Goal: Transaction & Acquisition: Subscribe to service/newsletter

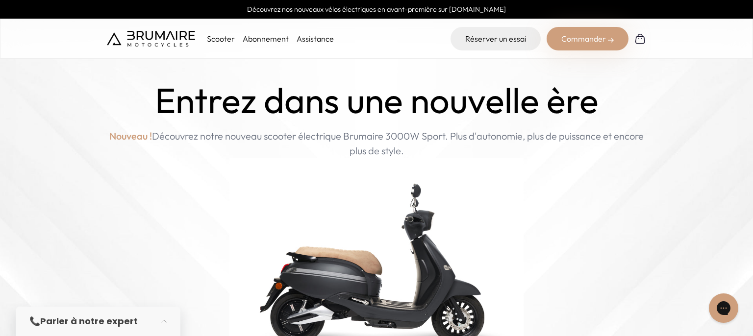
click at [218, 38] on p "Scooter" at bounding box center [221, 39] width 28 height 12
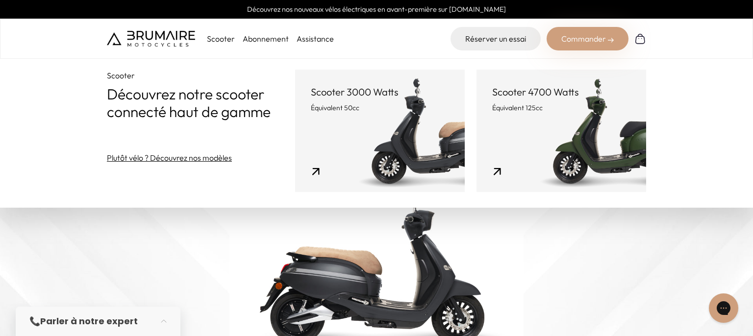
click at [554, 125] on link "Scooter 4700 Watts Équivalent 125cc" at bounding box center [561, 131] width 170 height 123
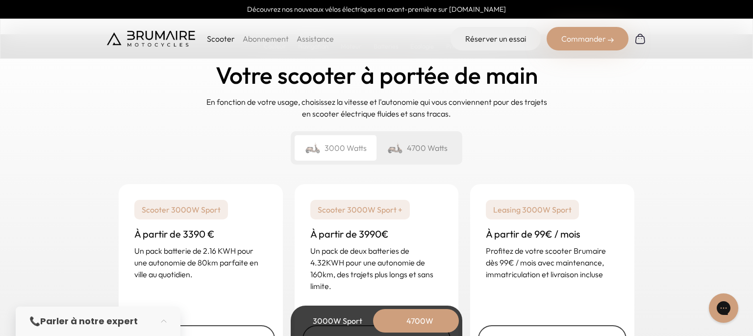
scroll to position [2433, 0]
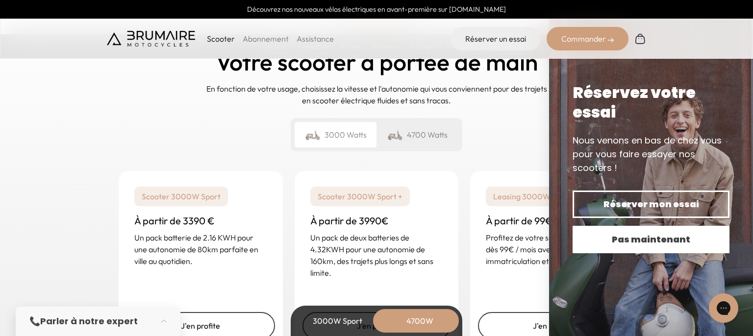
click at [652, 245] on span "Pas maintenant" at bounding box center [651, 240] width 123 height 14
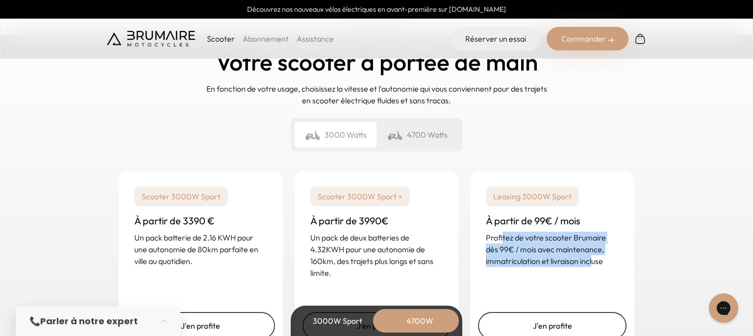
drag, startPoint x: 502, startPoint y: 238, endPoint x: 596, endPoint y: 259, distance: 96.0
click at [596, 259] on p "Profitez de votre scooter Brumaire dès 99€ / mois avec maintenance, immatricula…" at bounding box center [552, 249] width 133 height 35
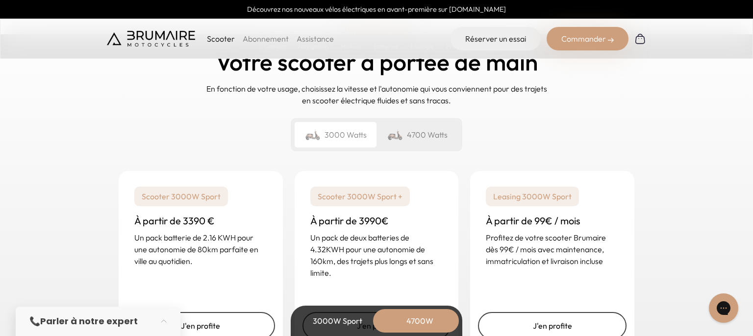
click at [632, 253] on div "Leasing 3000W Sport À partir de 99€ / mois Profitez de votre scooter Brumaire d…" at bounding box center [552, 227] width 164 height 112
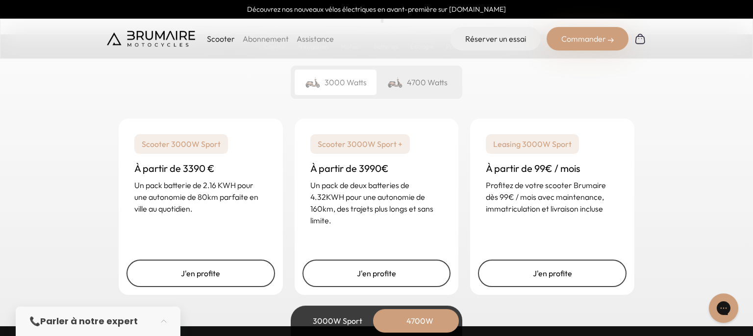
scroll to position [2484, 0]
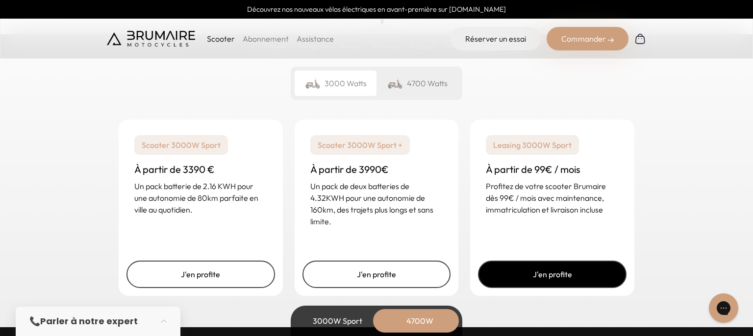
click at [560, 280] on link "J'en profite" at bounding box center [552, 274] width 149 height 27
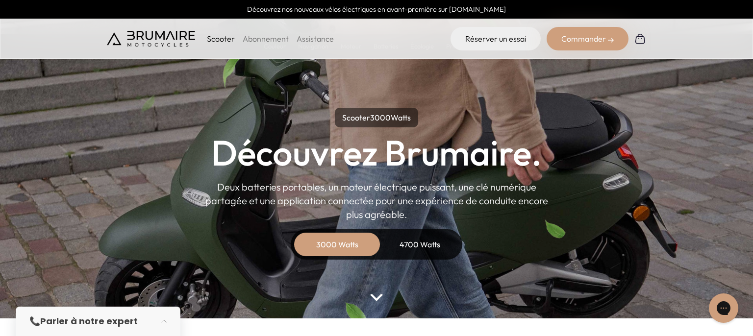
click at [439, 245] on div "4700 Watts" at bounding box center [419, 245] width 78 height 24
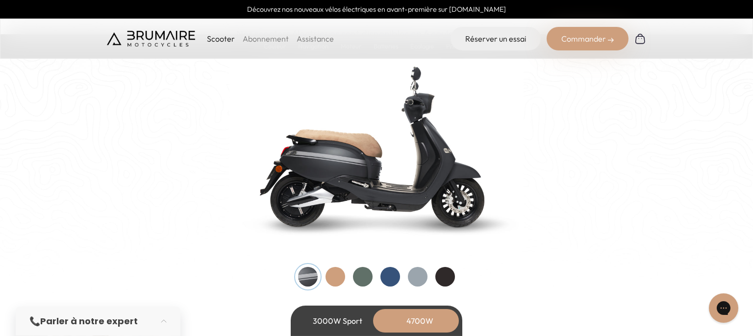
scroll to position [1035, 0]
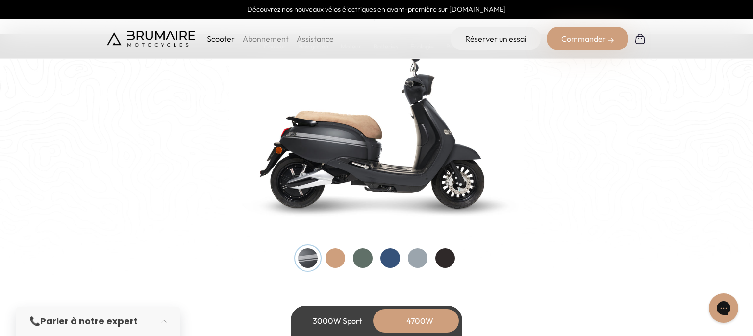
click at [392, 258] on div at bounding box center [390, 259] width 20 height 20
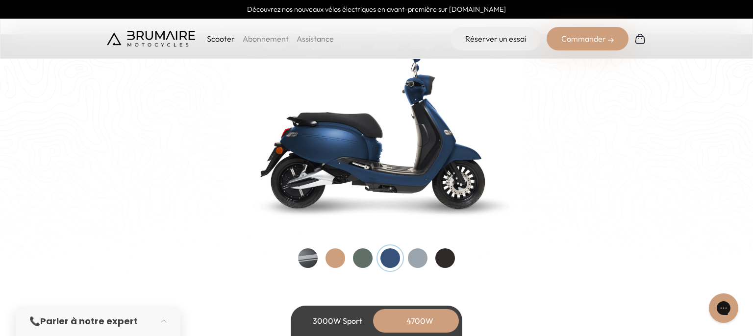
click at [417, 257] on div at bounding box center [418, 259] width 20 height 20
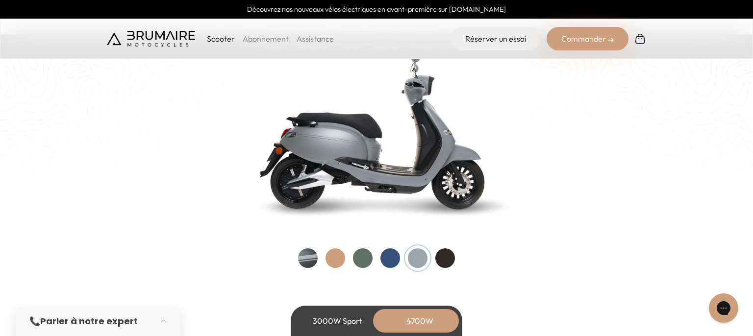
click at [447, 256] on div at bounding box center [445, 259] width 20 height 20
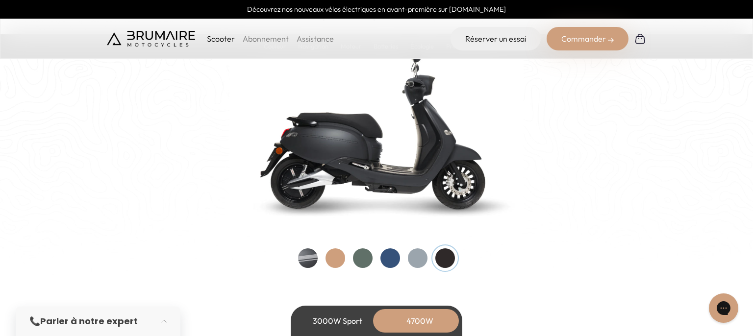
click at [368, 259] on div at bounding box center [363, 259] width 20 height 20
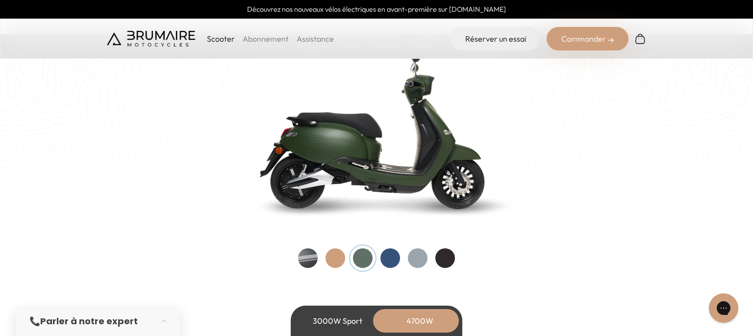
click at [387, 259] on div at bounding box center [390, 259] width 20 height 20
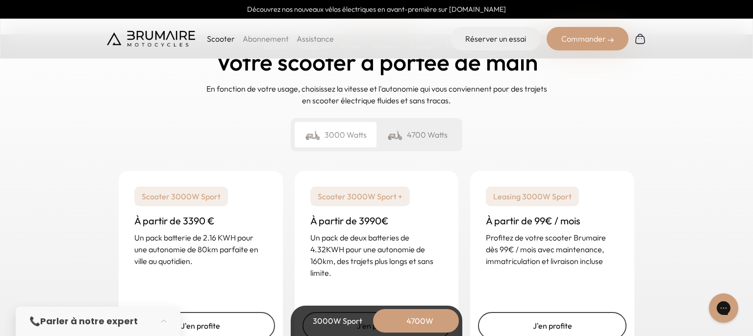
scroll to position [2484, 0]
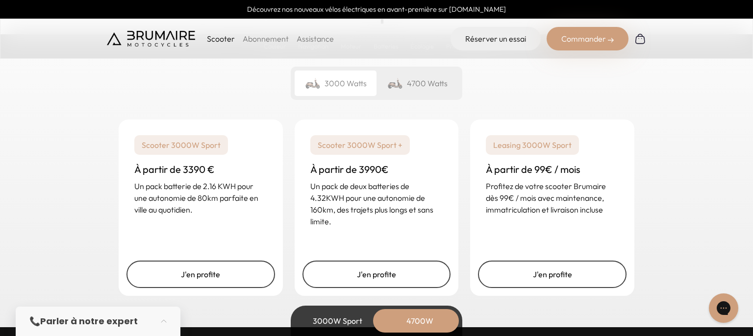
click at [423, 79] on div "4700 Watts" at bounding box center [417, 83] width 82 height 25
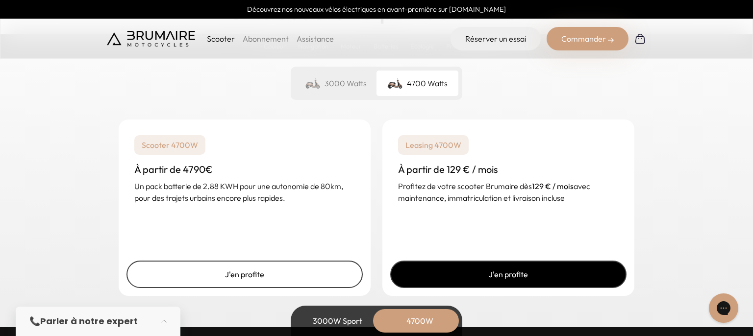
click at [513, 274] on link "J'en profite" at bounding box center [508, 274] width 236 height 27
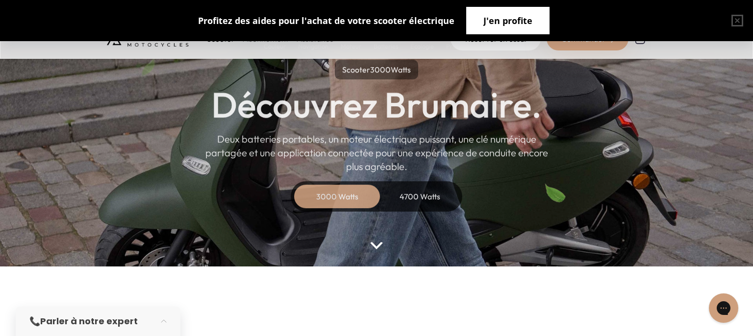
click at [501, 25] on span "J'en profite" at bounding box center [507, 21] width 49 height 14
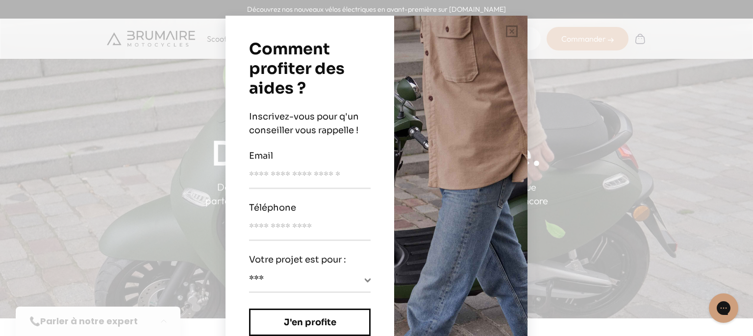
click at [594, 111] on div "**********" at bounding box center [376, 168] width 753 height 336
click at [514, 32] on button "button" at bounding box center [511, 31] width 31 height 31
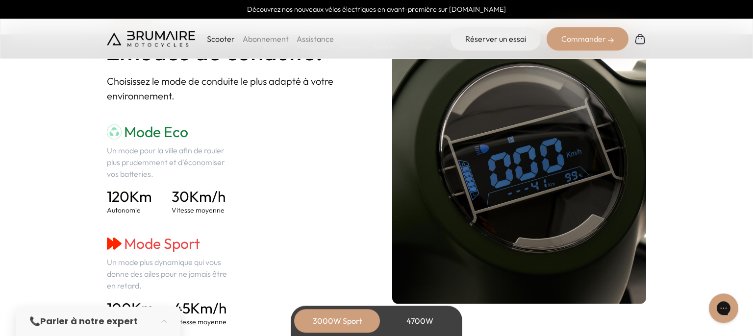
scroll to position [1449, 0]
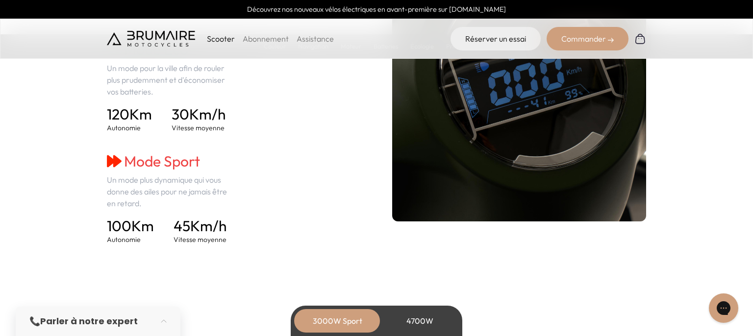
click at [272, 36] on link "Abonnement" at bounding box center [266, 39] width 46 height 10
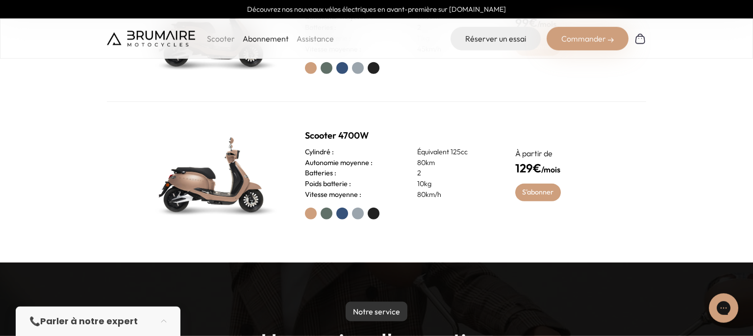
scroll to position [466, 0]
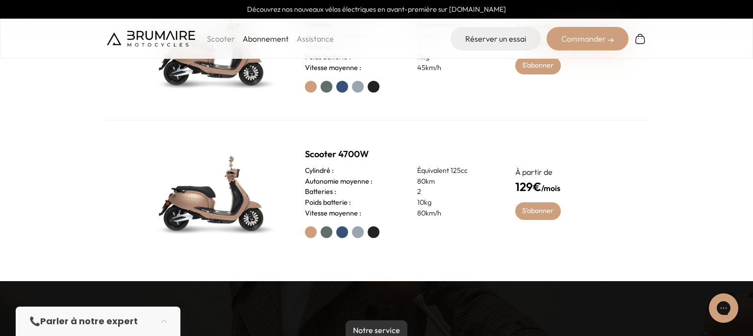
click at [338, 228] on div at bounding box center [398, 232] width 187 height 12
click at [343, 230] on label at bounding box center [342, 232] width 12 height 12
click at [543, 211] on link "S'abonner" at bounding box center [538, 211] width 46 height 18
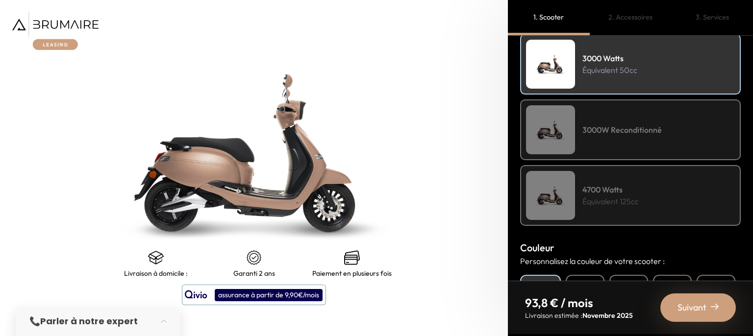
scroll to position [176, 0]
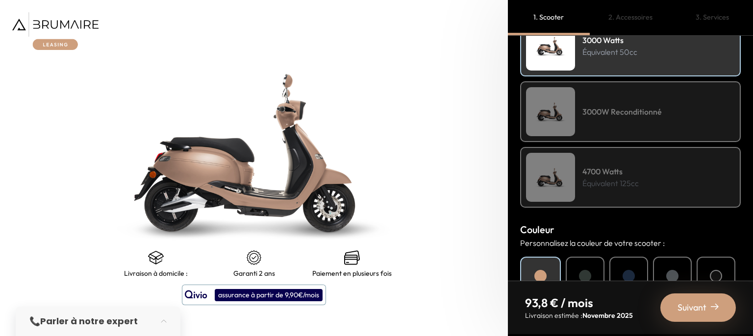
click at [665, 181] on div "4700 Watts Équivalent 125cc" at bounding box center [630, 177] width 221 height 61
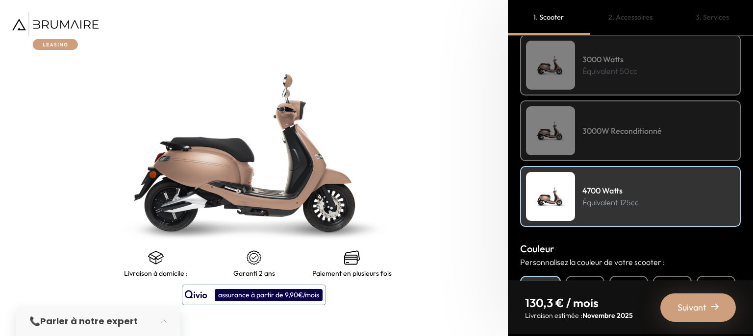
scroll to position [235, 0]
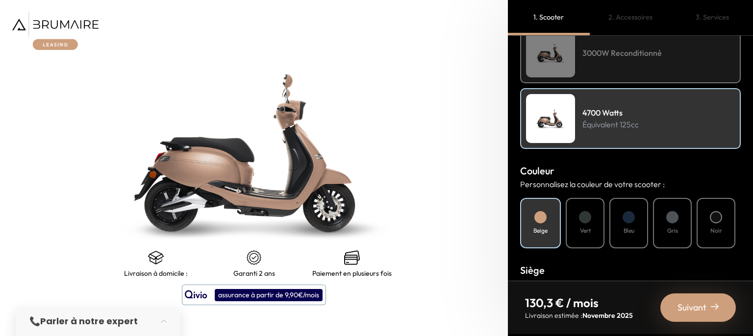
click at [627, 219] on div at bounding box center [629, 217] width 12 height 12
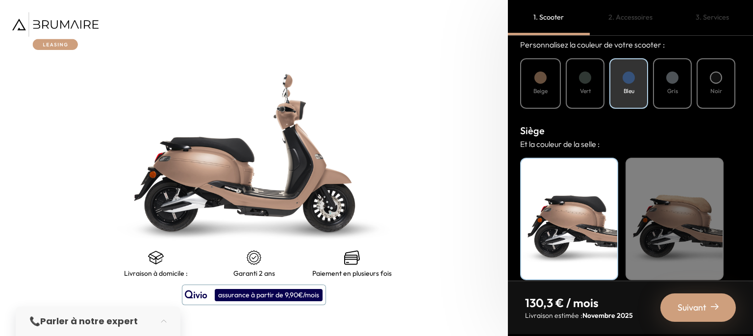
scroll to position [385, 0]
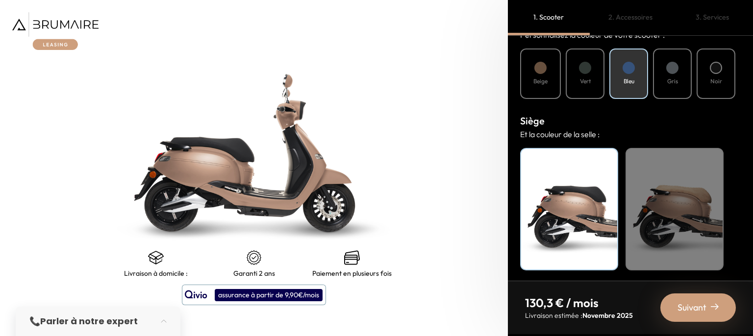
click at [680, 210] on div "Beige" at bounding box center [674, 209] width 98 height 123
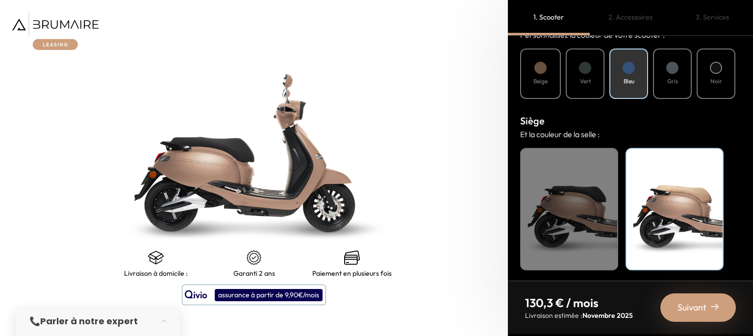
click at [579, 209] on div "Noir" at bounding box center [569, 209] width 98 height 123
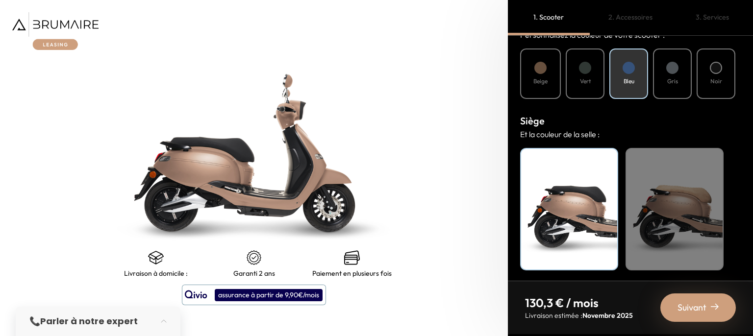
click at [668, 209] on div "Beige" at bounding box center [674, 209] width 98 height 123
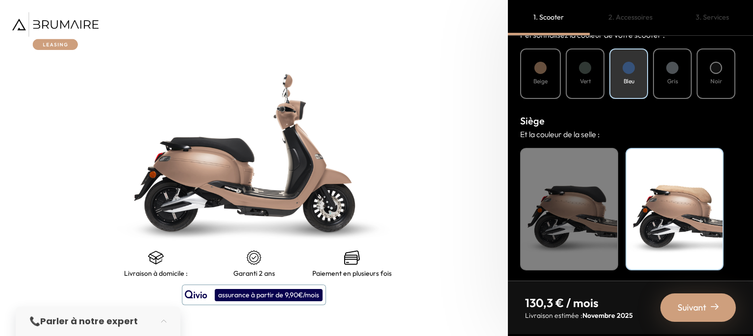
click at [672, 188] on div "Beige" at bounding box center [674, 209] width 98 height 123
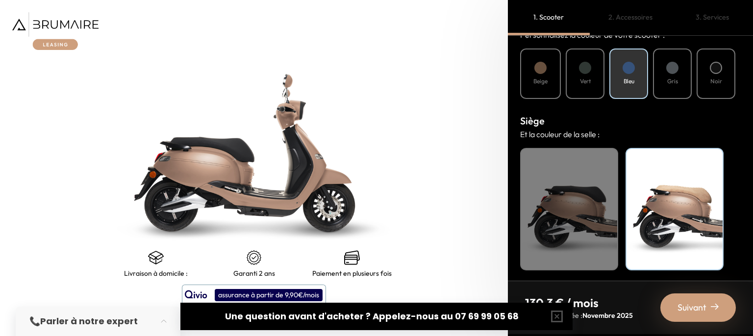
click at [665, 195] on div "Beige" at bounding box center [674, 209] width 98 height 123
click at [557, 317] on button "button" at bounding box center [556, 316] width 31 height 31
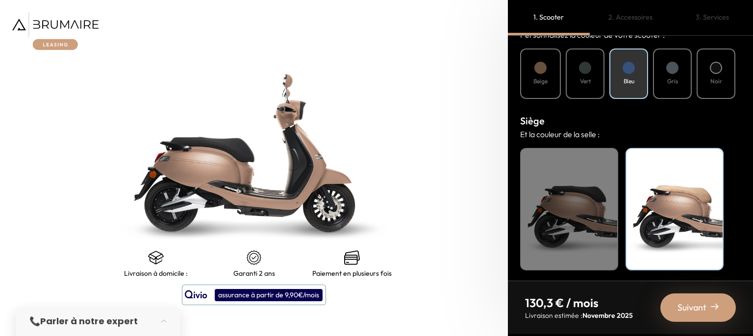
click at [687, 307] on span "Suivant" at bounding box center [691, 308] width 29 height 14
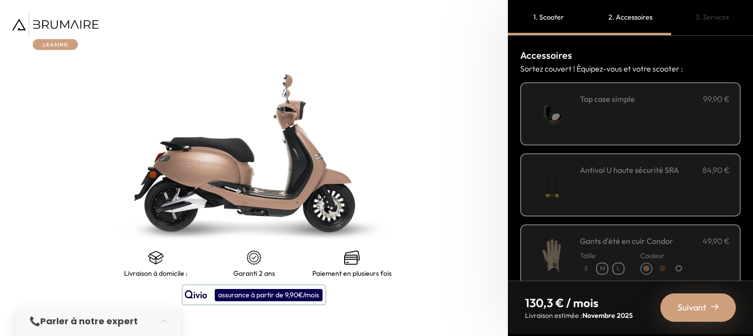
scroll to position [384, 0]
click at [595, 113] on div "**********" at bounding box center [655, 114] width 150 height 42
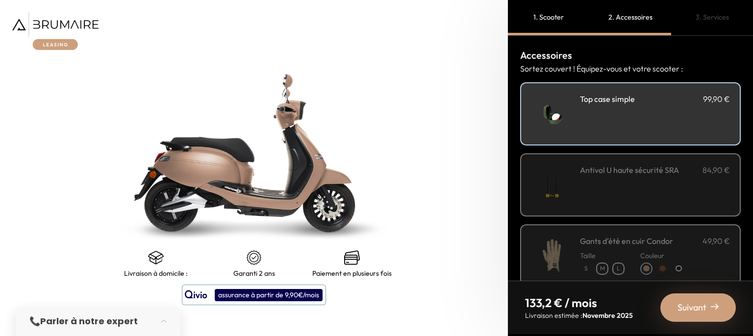
click at [603, 179] on div "Antivol U haute sécurité SRA 84,90 €" at bounding box center [655, 185] width 150 height 42
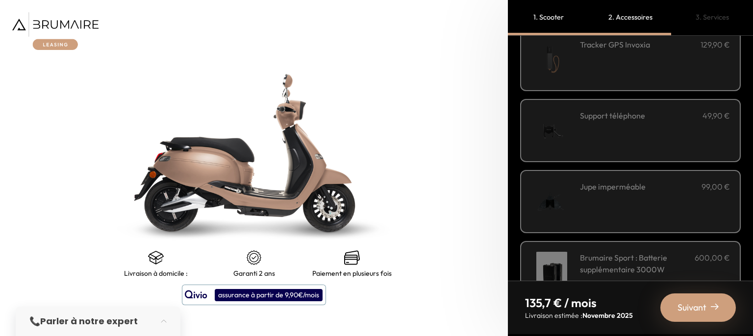
scroll to position [294, 0]
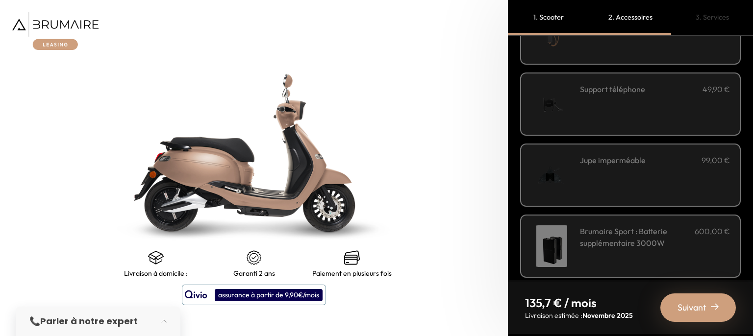
click at [629, 164] on div "Jupe imperméable 99,00 €" at bounding box center [655, 175] width 150 height 42
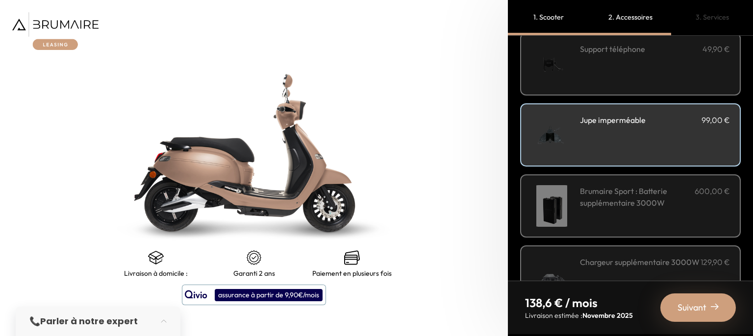
scroll to position [372, 0]
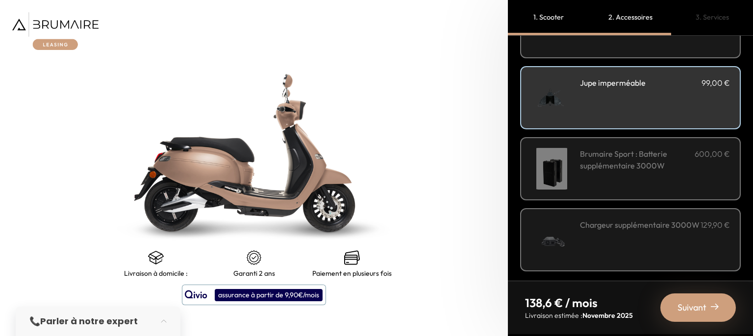
click at [708, 305] on div "Suivant" at bounding box center [697, 308] width 75 height 28
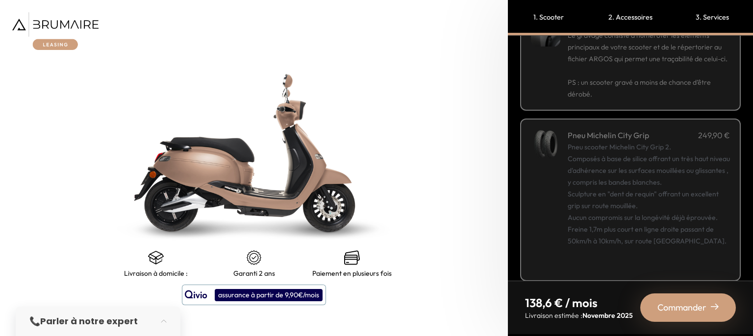
scroll to position [87, 0]
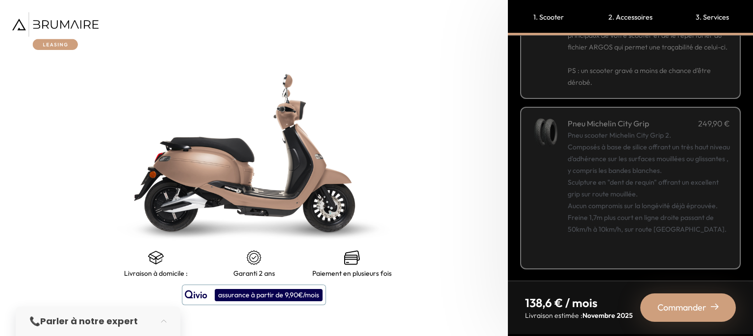
click at [673, 302] on span "Commander" at bounding box center [681, 308] width 49 height 14
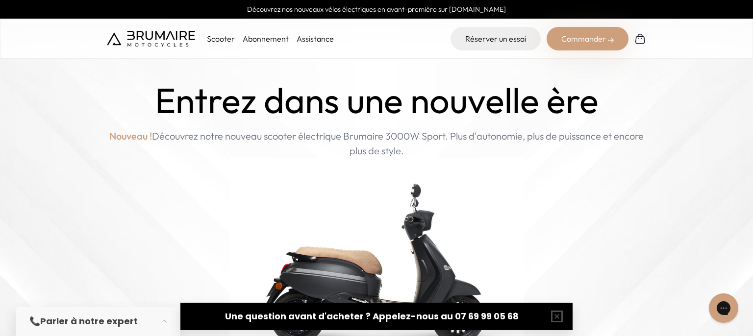
click at [221, 39] on p "Scooter" at bounding box center [221, 39] width 28 height 12
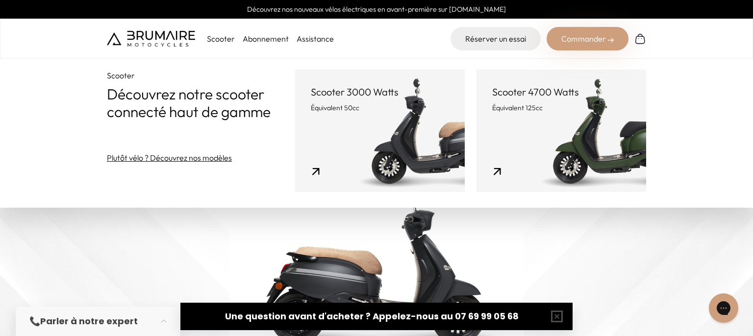
click at [521, 101] on header "Scooter 4700 Watts Équivalent 125cc" at bounding box center [561, 98] width 138 height 27
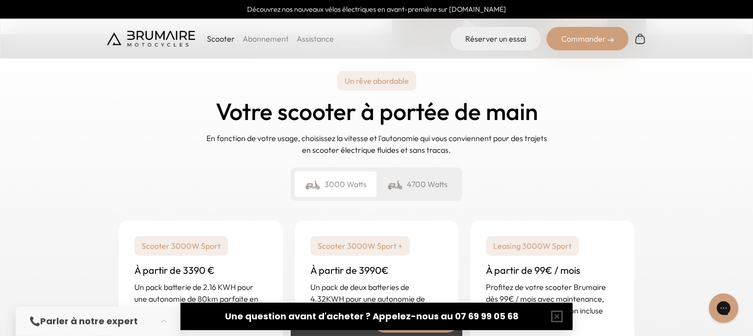
scroll to position [2381, 0]
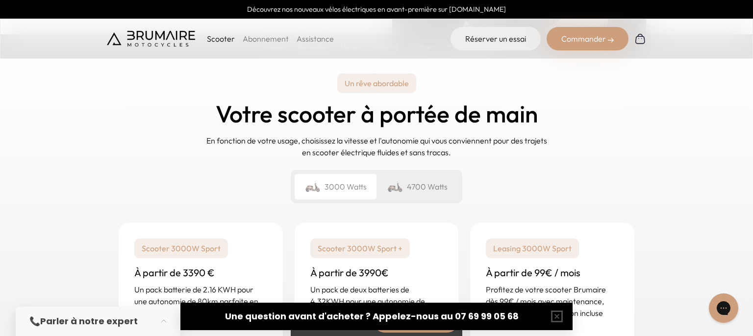
click at [418, 181] on div "4700 Watts" at bounding box center [417, 186] width 82 height 25
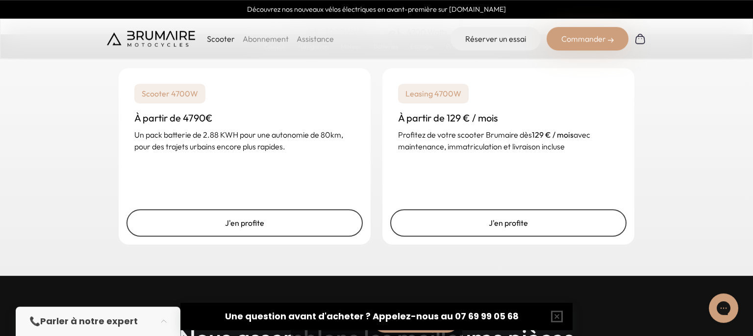
scroll to position [2484, 0]
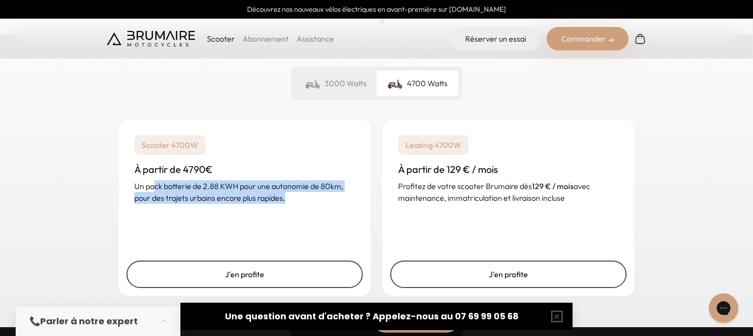
drag, startPoint x: 179, startPoint y: 190, endPoint x: 301, endPoint y: 201, distance: 122.6
click at [301, 201] on p "Un pack batterie de 2.88 KWH pour une autonomie de 80km, pour des trajets urbai…" at bounding box center [244, 192] width 221 height 24
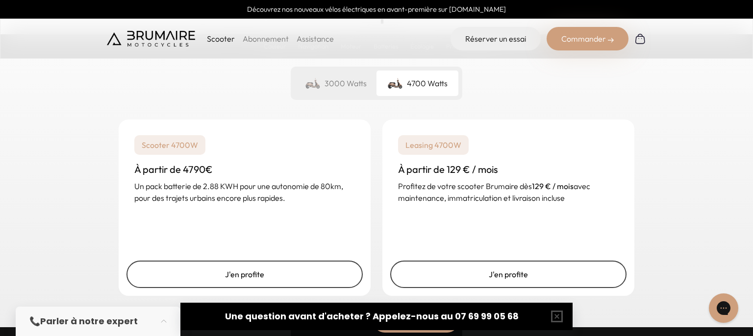
click at [314, 210] on div "Scooter 4700W À partir de 4790€ Un pack batterie de 2.88 KWH pour une autonomie…" at bounding box center [245, 170] width 252 height 100
drag, startPoint x: 145, startPoint y: 146, endPoint x: 207, endPoint y: 146, distance: 61.8
click at [202, 146] on p "Scooter 4700W" at bounding box center [169, 145] width 71 height 20
drag, startPoint x: 241, startPoint y: 151, endPoint x: 249, endPoint y: 156, distance: 9.0
click at [242, 152] on div "Scooter 4700W À partir de 4790€ Un pack batterie de 2.88 KWH pour une autonomie…" at bounding box center [245, 170] width 252 height 100
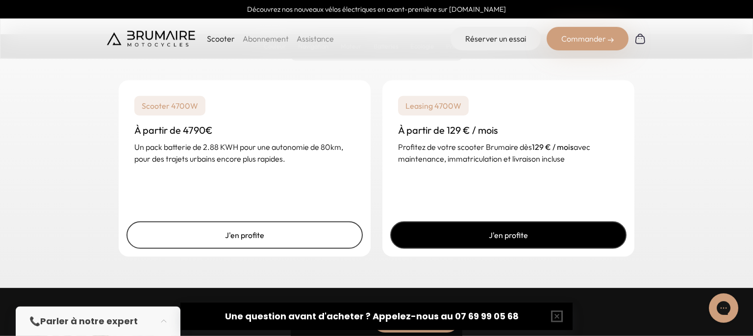
scroll to position [2536, 0]
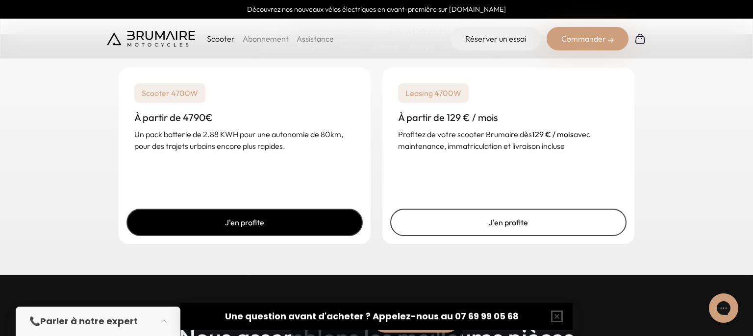
click at [286, 226] on link "J'en profite" at bounding box center [244, 222] width 236 height 27
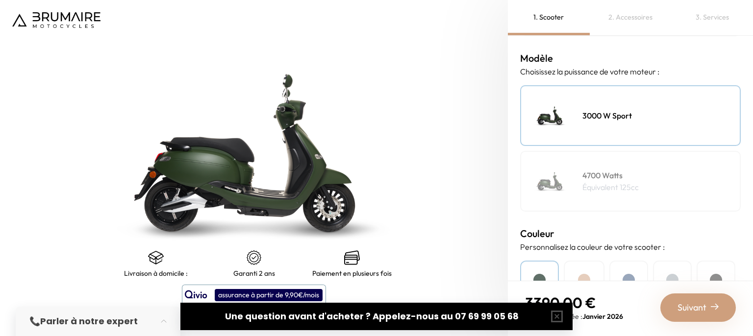
scroll to position [176, 0]
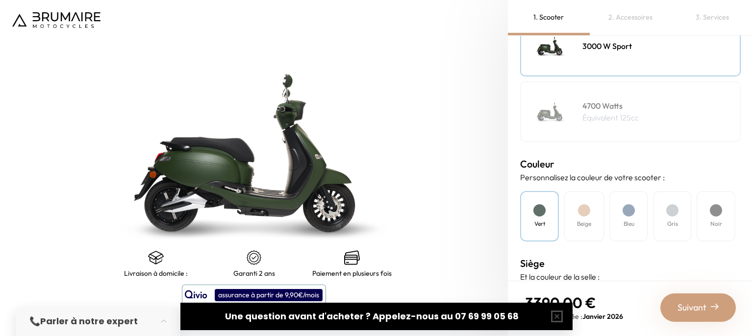
click at [590, 116] on p "Équivalent 125cc" at bounding box center [610, 118] width 56 height 12
click at [628, 210] on div at bounding box center [629, 210] width 12 height 12
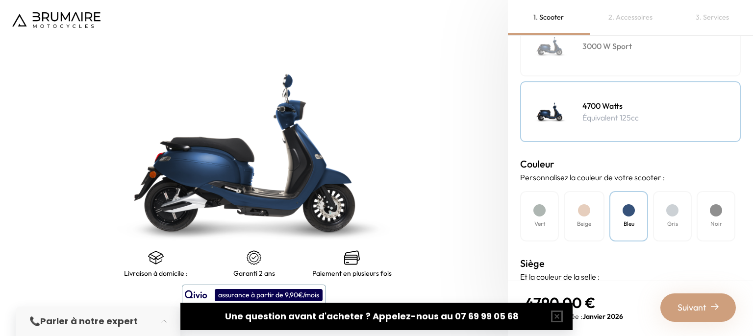
click at [571, 218] on div "Beige" at bounding box center [584, 216] width 41 height 50
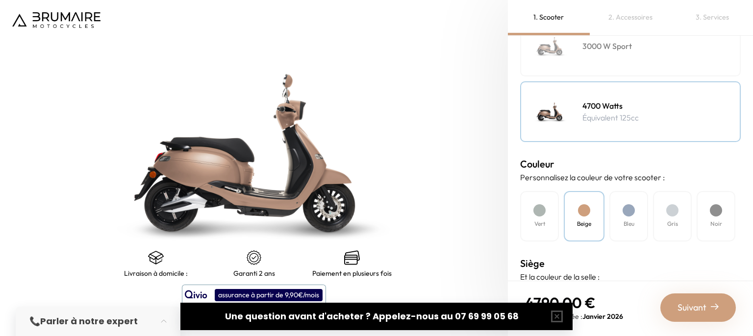
click at [673, 213] on div at bounding box center [672, 210] width 12 height 12
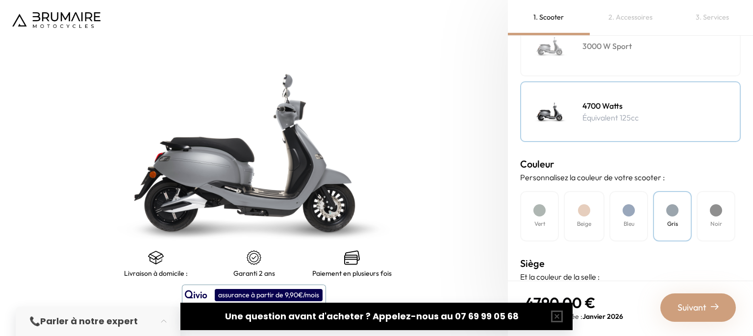
click at [636, 217] on div "Bleu" at bounding box center [628, 216] width 39 height 50
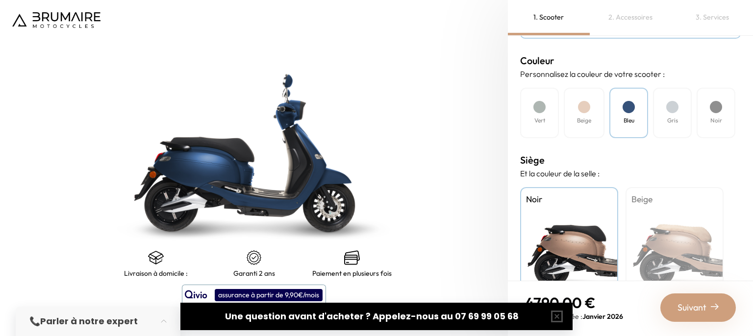
scroll to position [294, 0]
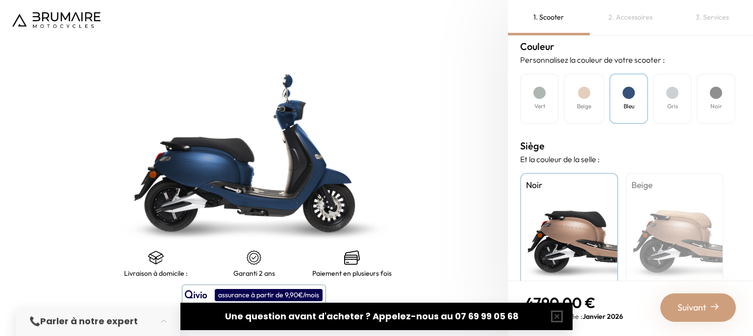
click at [674, 231] on div "Beige" at bounding box center [674, 234] width 98 height 123
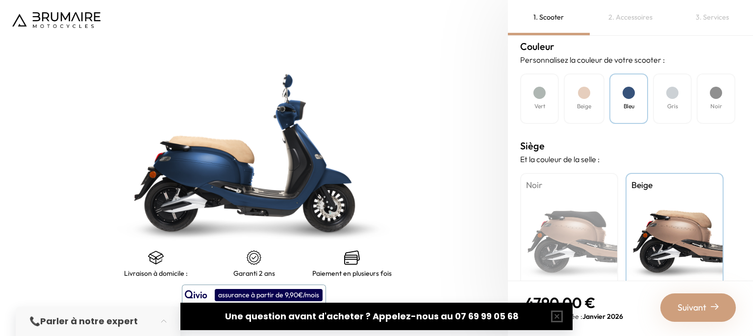
click at [594, 235] on div "Noir" at bounding box center [569, 234] width 98 height 123
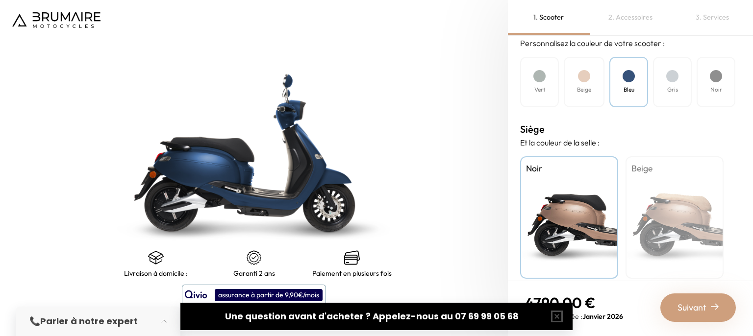
scroll to position [319, 0]
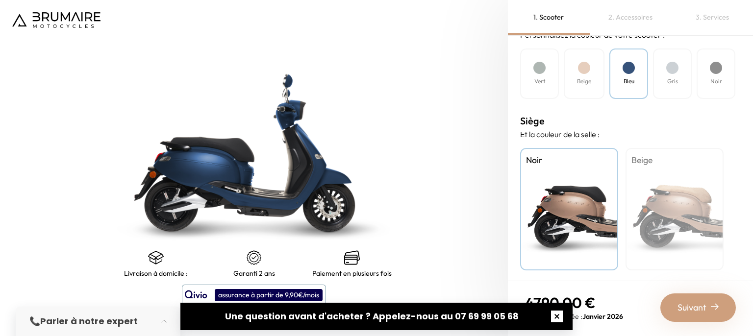
click at [554, 319] on button "button" at bounding box center [556, 316] width 31 height 31
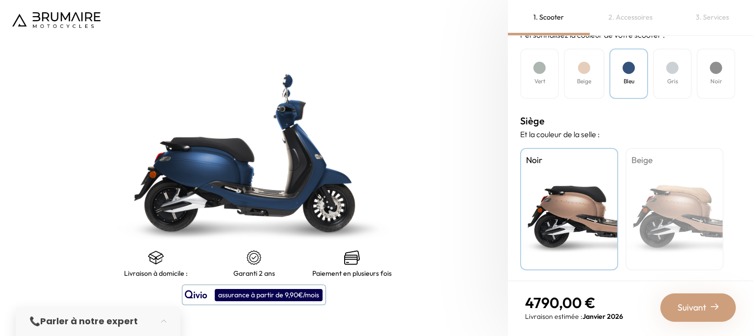
click at [350, 266] on div "Paiement en plusieurs fois" at bounding box center [352, 263] width 98 height 27
click at [689, 309] on span "Suivant" at bounding box center [691, 308] width 29 height 14
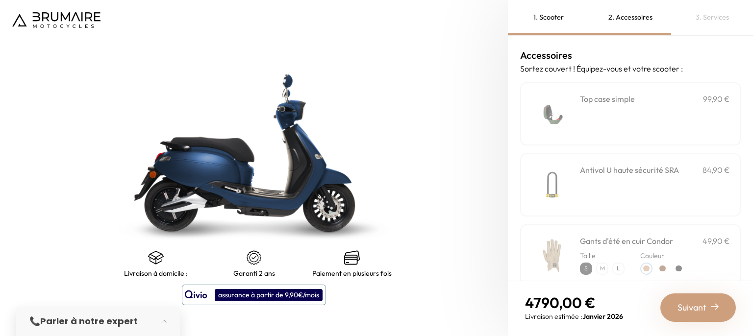
click at [733, 98] on div "**********" at bounding box center [630, 113] width 221 height 63
click at [719, 178] on div "Antivol U haute sécurité SRA 84,90 €" at bounding box center [655, 185] width 150 height 42
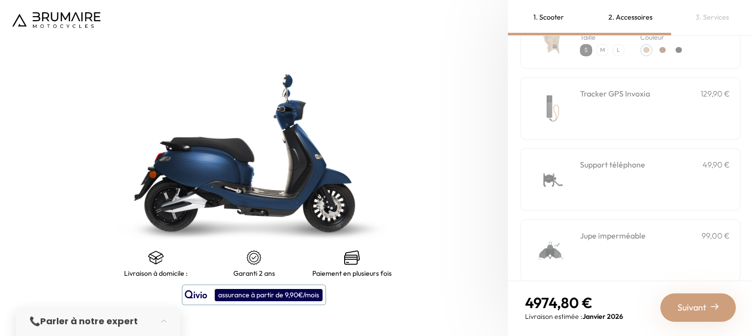
scroll to position [235, 0]
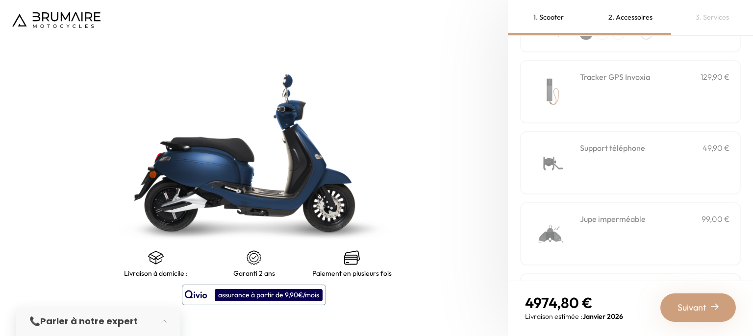
click at [715, 213] on p "99,00 €" at bounding box center [715, 219] width 28 height 12
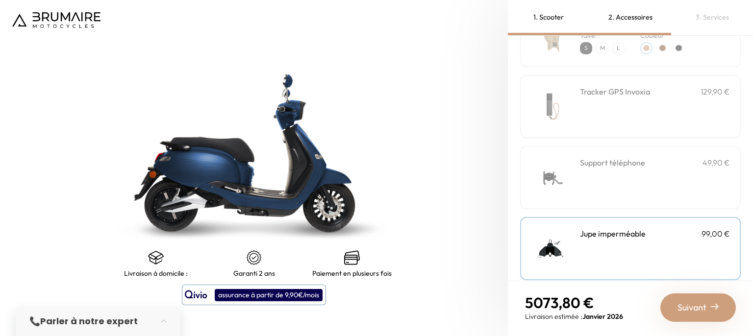
scroll to position [294, 0]
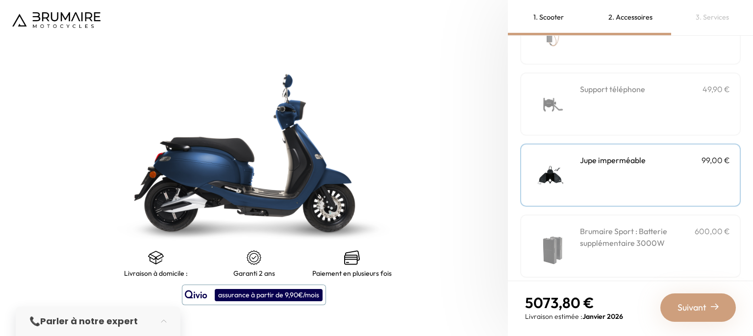
click at [704, 311] on span "Suivant" at bounding box center [691, 308] width 29 height 14
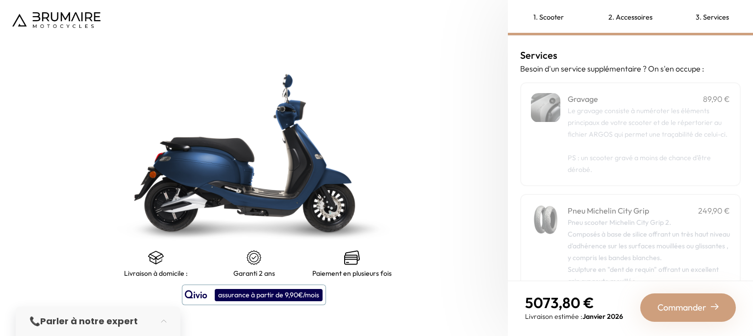
click at [685, 305] on span "Commander" at bounding box center [681, 308] width 49 height 14
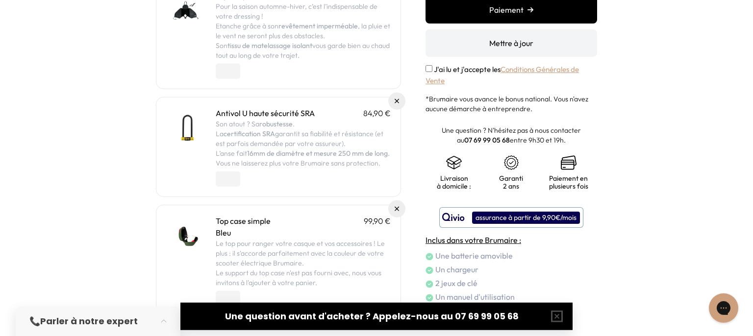
scroll to position [274, 0]
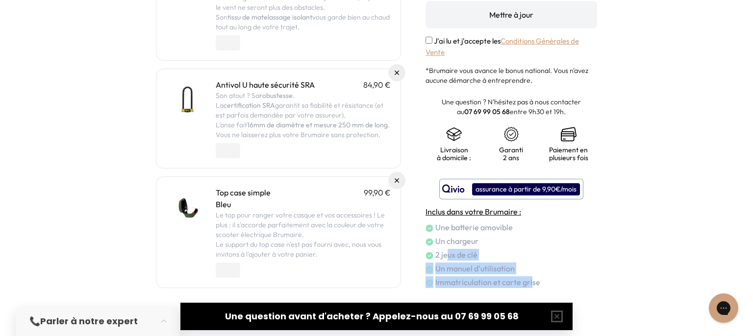
drag, startPoint x: 446, startPoint y: 256, endPoint x: 597, endPoint y: 281, distance: 153.1
click at [531, 285] on ul "Une batterie amovible Un chargeur 2 jeux de clé Un manuel d'utilisation Immatri…" at bounding box center [511, 255] width 172 height 67
drag, startPoint x: 600, startPoint y: 279, endPoint x: 572, endPoint y: 272, distance: 28.5
click at [600, 279] on div "Panier Récapitulatif de votre commande Scooter 4 790,00 € 4700 Watts / Bleu / N…" at bounding box center [376, 49] width 753 height 576
drag, startPoint x: 450, startPoint y: 229, endPoint x: 512, endPoint y: 230, distance: 61.8
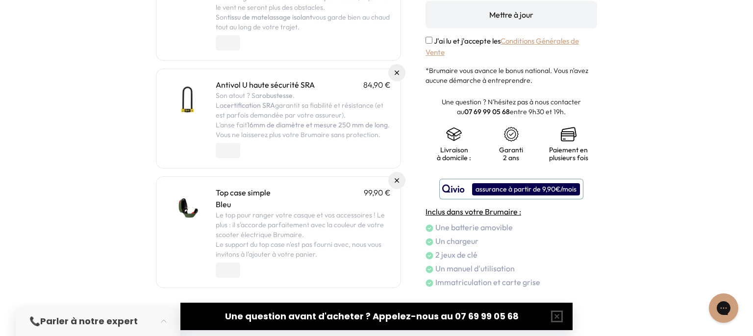
click at [512, 230] on li "Une batterie amovible" at bounding box center [511, 228] width 172 height 12
click at [478, 243] on li "Un chargeur" at bounding box center [511, 241] width 172 height 12
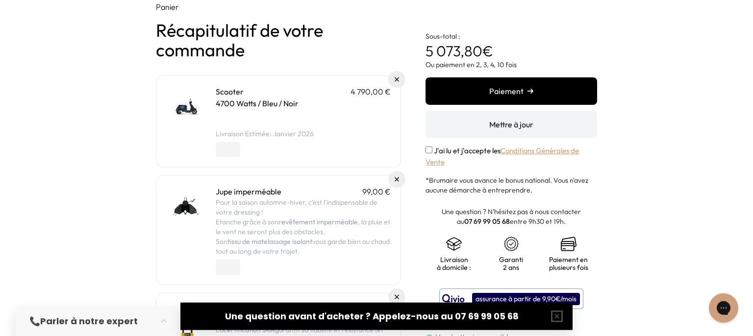
scroll to position [103, 0]
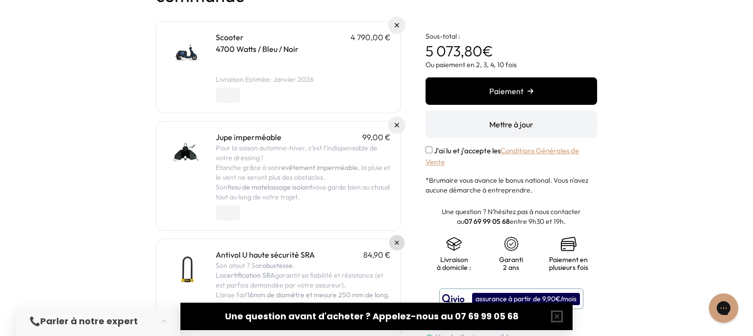
click at [395, 243] on link at bounding box center [397, 243] width 16 height 16
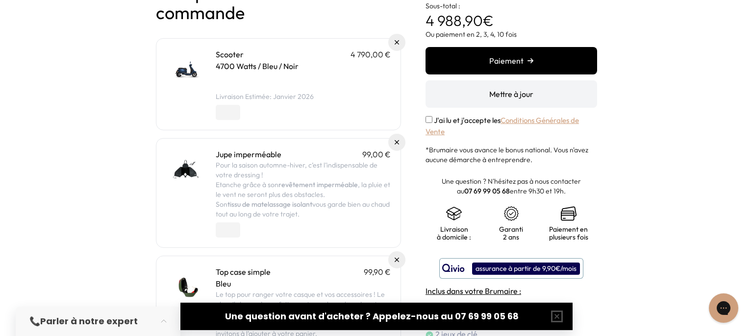
scroll to position [103, 0]
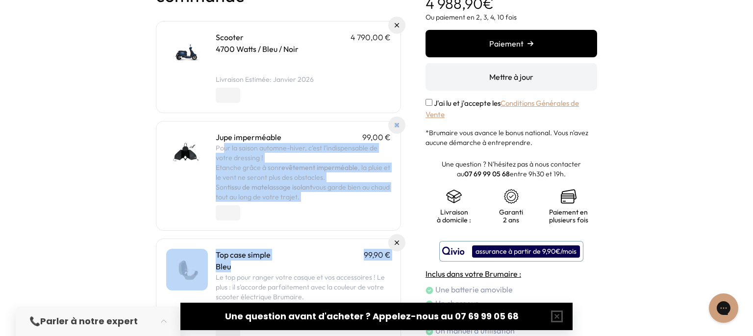
drag, startPoint x: 222, startPoint y: 150, endPoint x: 355, endPoint y: 270, distance: 179.4
click at [355, 270] on div "Panier Récapitulatif de votre commande Scooter 4 790,00 € 4700 Watts / Bleu / N…" at bounding box center [278, 149] width 245 height 404
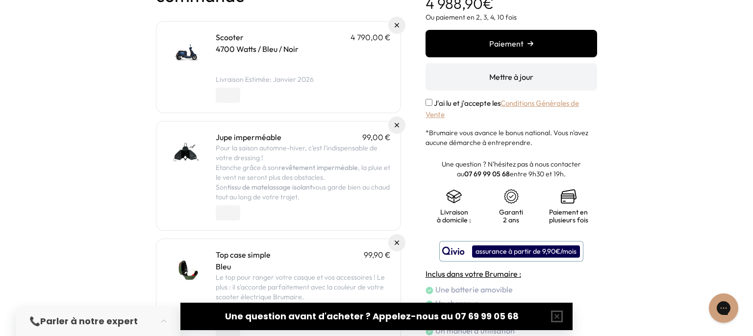
click at [274, 277] on p "Le top pour ranger votre casque et vos accessoires ! Le plus : il s'accorde par…" at bounding box center [303, 287] width 175 height 29
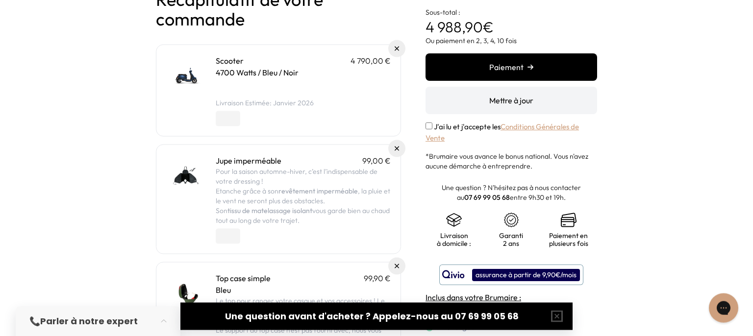
scroll to position [0, 0]
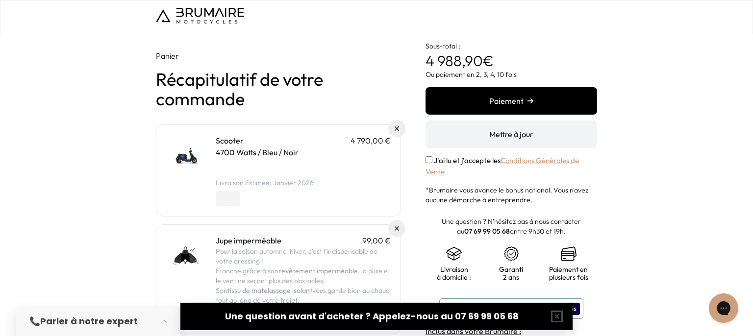
click at [556, 160] on link "Conditions Générales de Vente" at bounding box center [501, 166] width 153 height 21
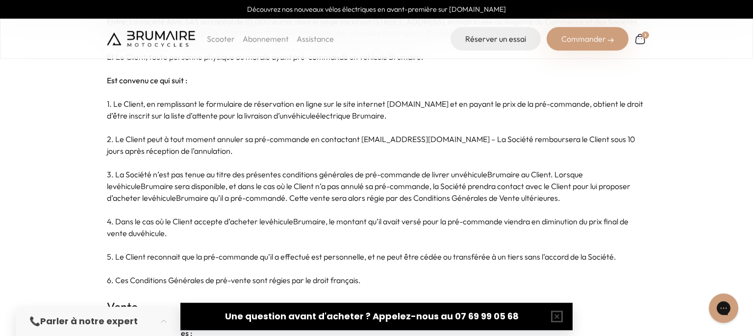
scroll to position [259, 0]
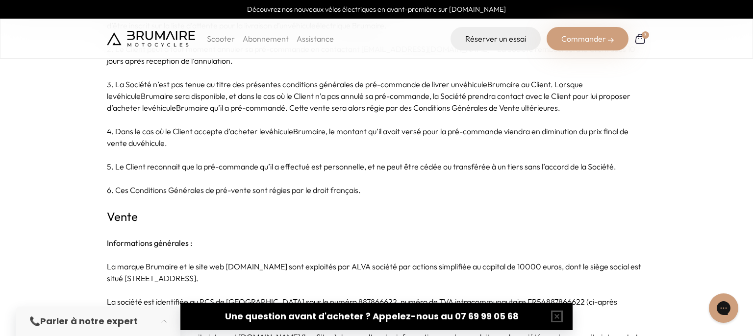
click at [246, 38] on link "Abonnement" at bounding box center [266, 39] width 46 height 10
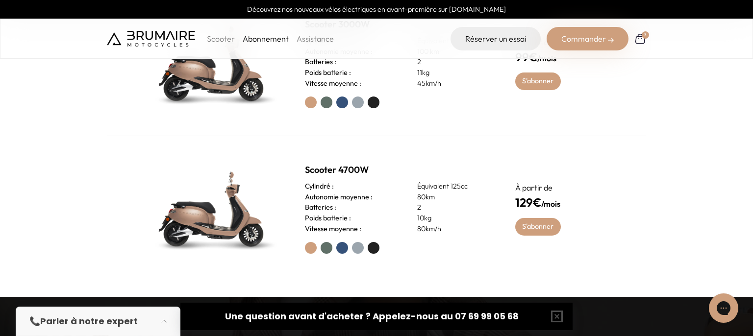
scroll to position [466, 0]
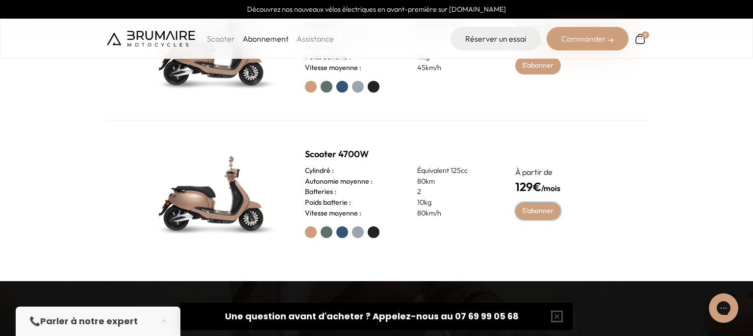
click at [536, 212] on link "S'abonner" at bounding box center [538, 211] width 46 height 18
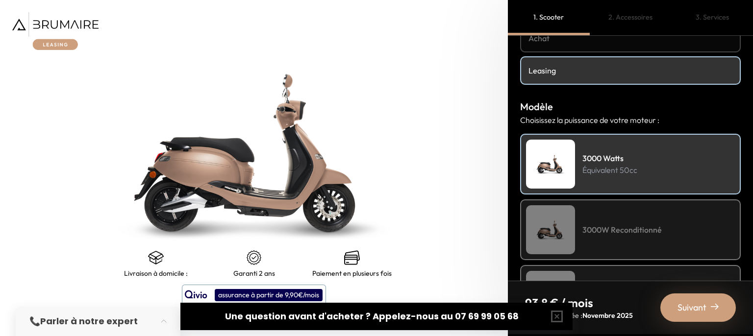
scroll to position [59, 0]
click at [554, 317] on button "button" at bounding box center [556, 316] width 31 height 31
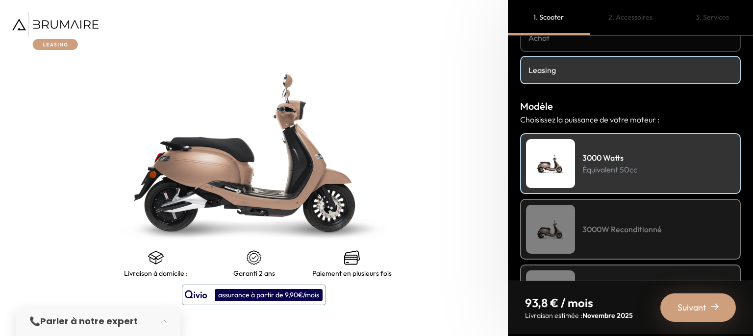
click at [621, 238] on div "3000W Reconditionné" at bounding box center [630, 229] width 221 height 61
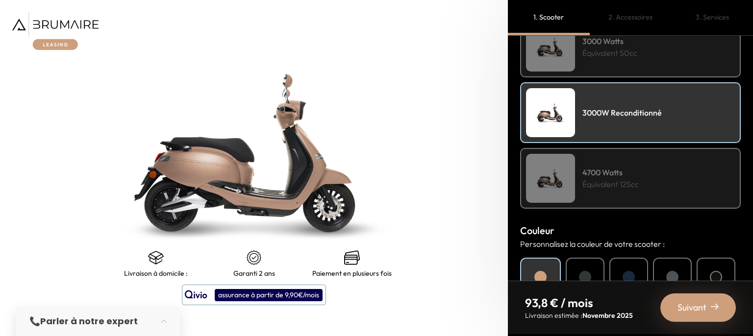
scroll to position [176, 0]
click at [604, 58] on div "3000 Watts Équivalent 50cc" at bounding box center [630, 46] width 221 height 61
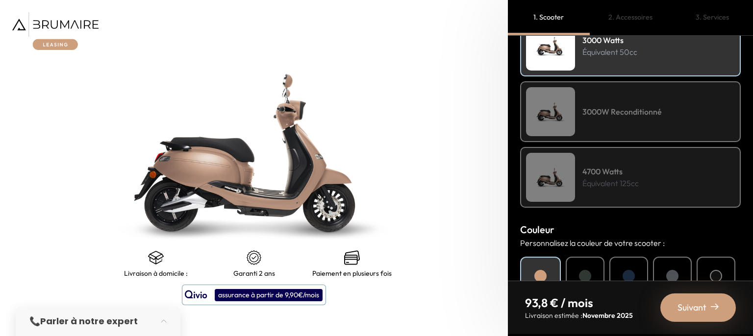
click at [611, 106] on h4 "3000W Reconditionné" at bounding box center [621, 112] width 79 height 12
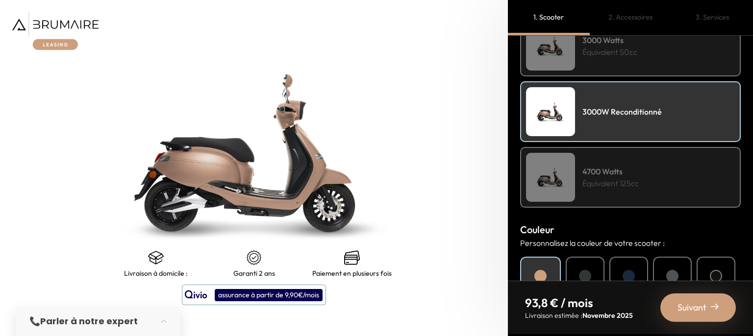
click at [607, 170] on h4 "4700 Watts" at bounding box center [610, 172] width 56 height 12
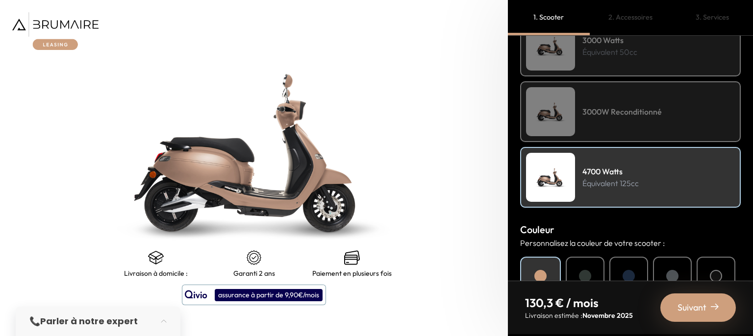
click at [609, 112] on h4 "3000W Reconditionné" at bounding box center [621, 112] width 79 height 12
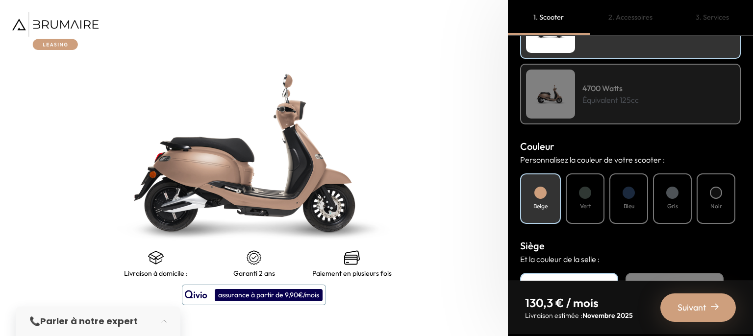
scroll to position [294, 0]
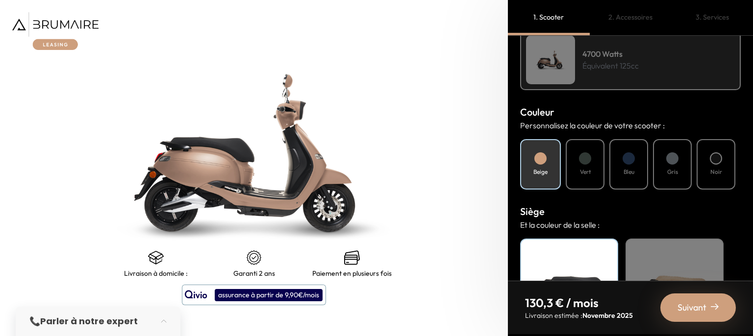
click at [625, 162] on div "Bleu" at bounding box center [628, 164] width 39 height 50
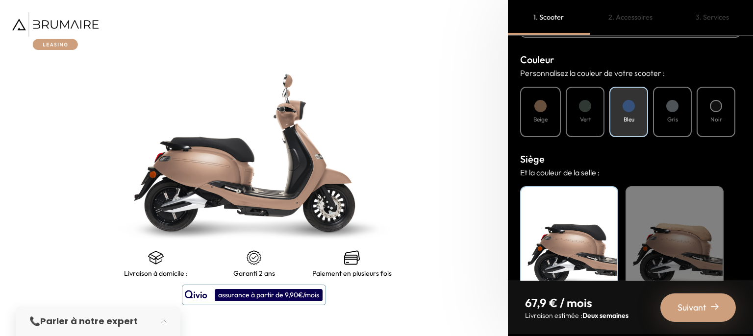
scroll to position [353, 0]
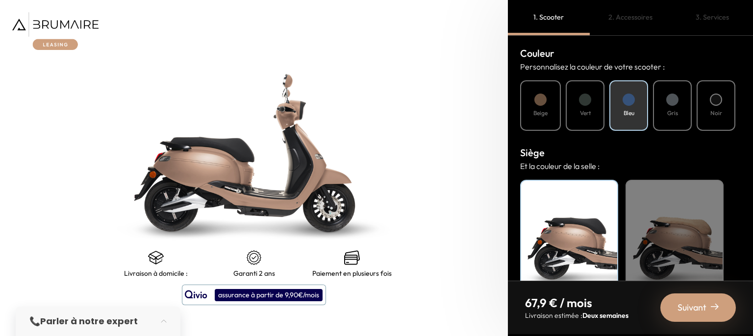
click at [568, 215] on div "Noir" at bounding box center [569, 241] width 98 height 123
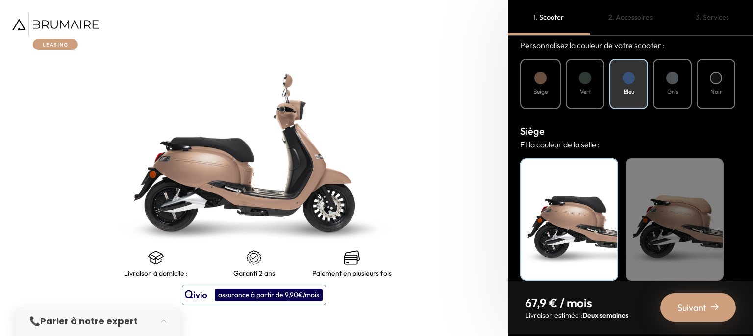
scroll to position [385, 0]
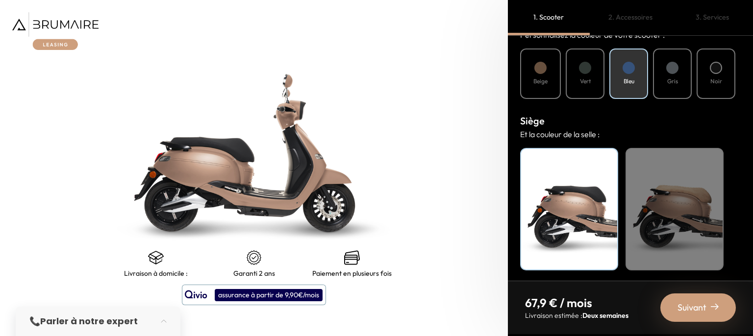
click at [572, 215] on div "Noir" at bounding box center [569, 209] width 98 height 123
click at [713, 305] on img at bounding box center [715, 307] width 8 height 8
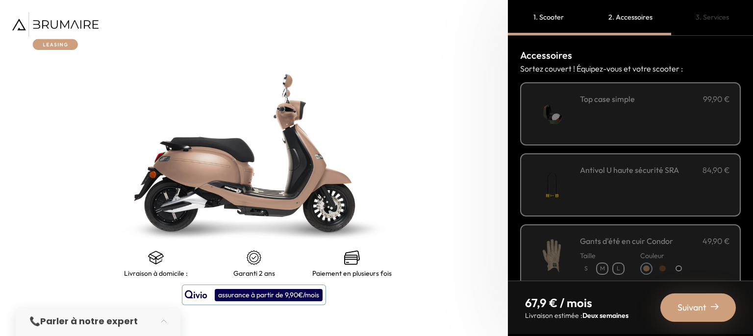
click at [597, 115] on div "**********" at bounding box center [655, 114] width 150 height 42
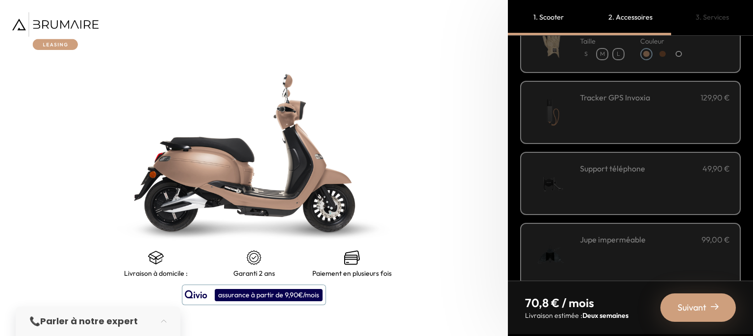
scroll to position [235, 0]
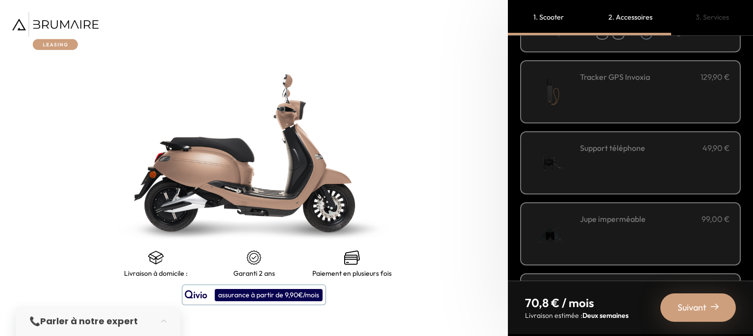
click at [617, 221] on h3 "Jupe imperméable" at bounding box center [613, 219] width 66 height 12
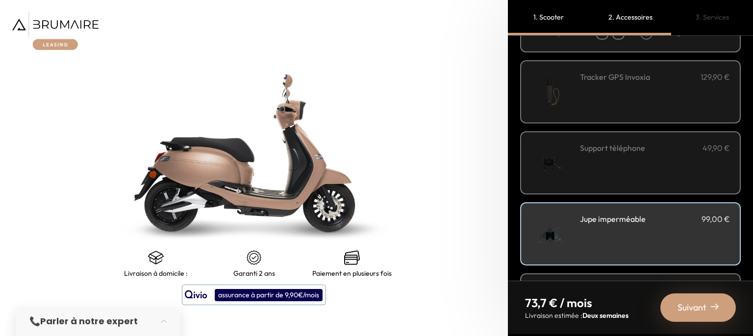
click at [695, 303] on span "Suivant" at bounding box center [691, 308] width 29 height 14
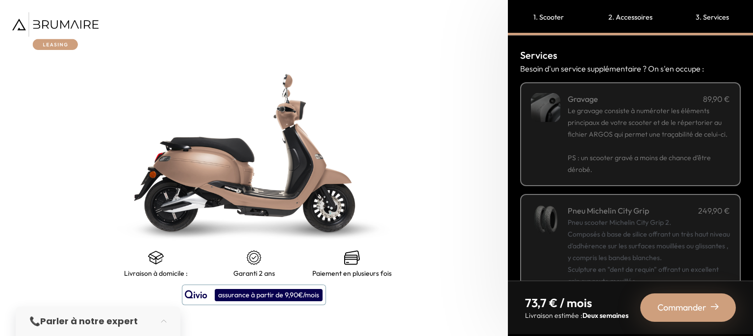
scroll to position [87, 0]
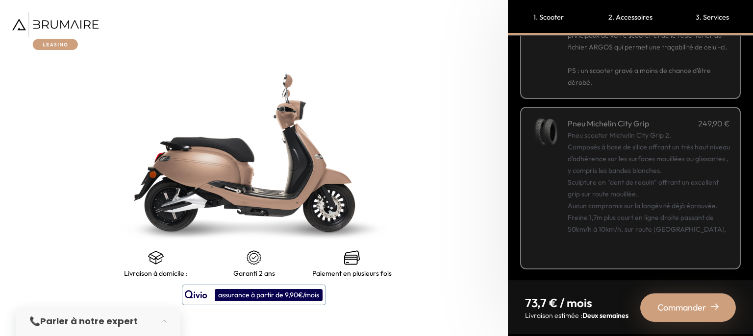
click at [681, 301] on span "Commander" at bounding box center [681, 308] width 49 height 14
